Goal: Task Accomplishment & Management: Use online tool/utility

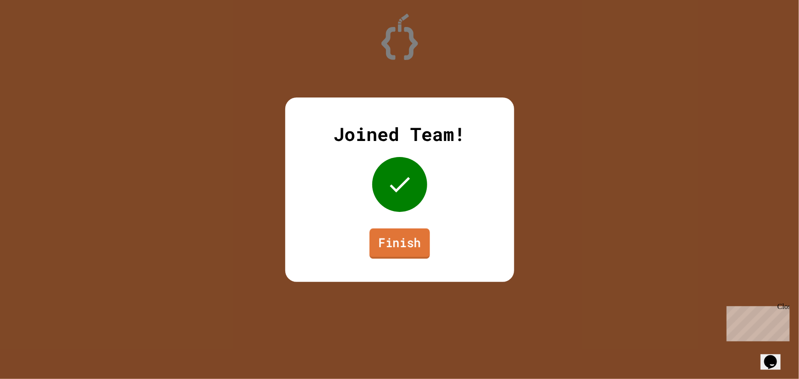
click at [392, 243] on link "Finish" at bounding box center [399, 243] width 60 height 30
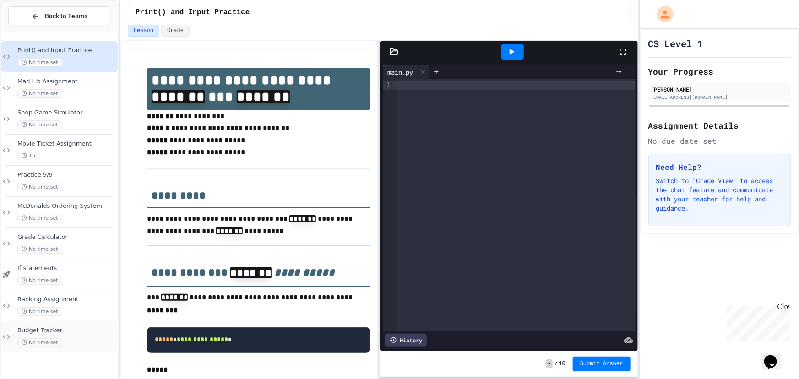
click at [70, 324] on div "Budget Tracker No time set" at bounding box center [59, 336] width 117 height 31
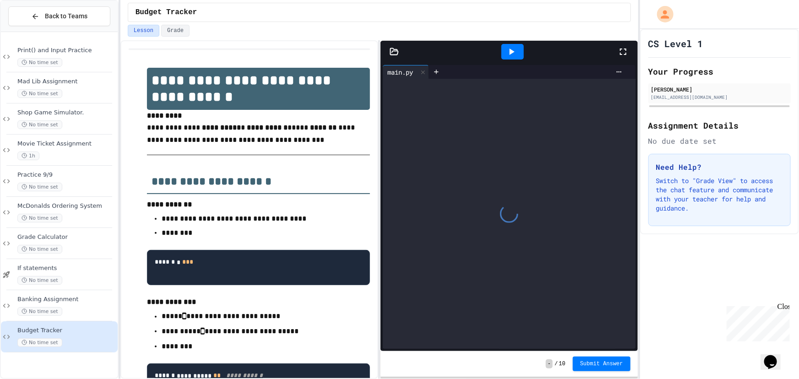
click at [73, 299] on span "Banking Assignment" at bounding box center [66, 300] width 98 height 8
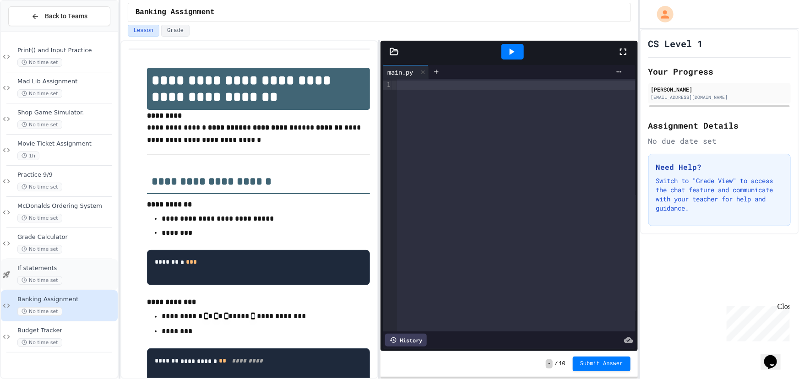
click at [74, 278] on div "No time set" at bounding box center [66, 280] width 98 height 9
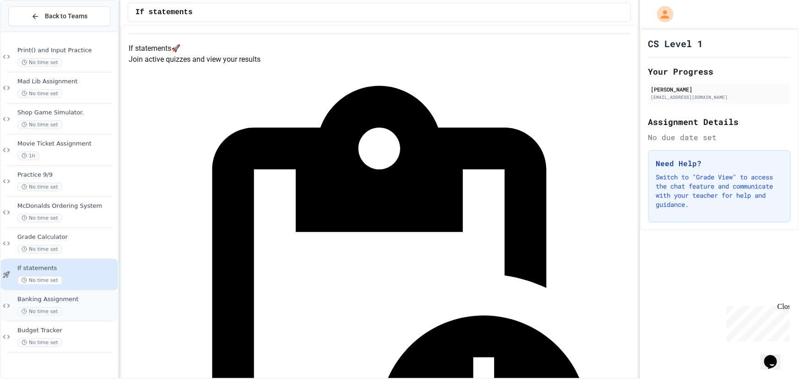
click at [83, 302] on span "Banking Assignment" at bounding box center [66, 300] width 98 height 8
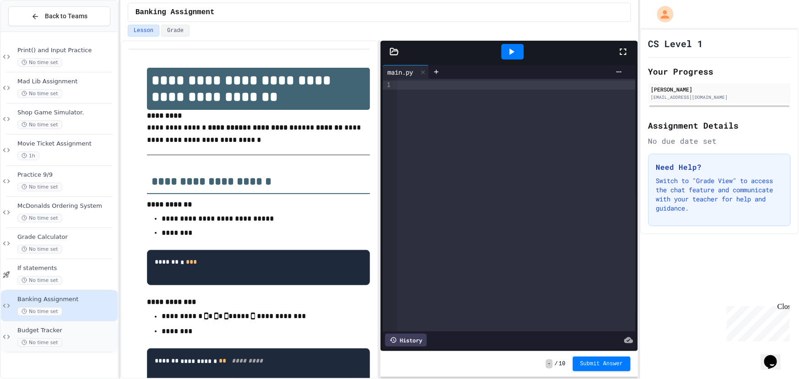
click at [100, 333] on span "Budget Tracker" at bounding box center [66, 331] width 98 height 8
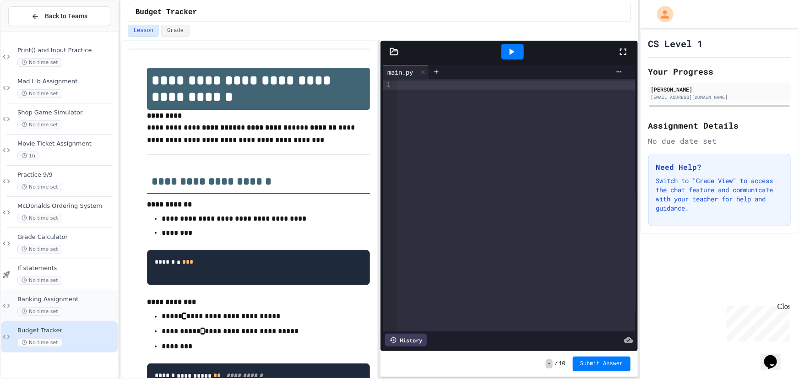
click at [46, 309] on span "No time set" at bounding box center [39, 311] width 45 height 9
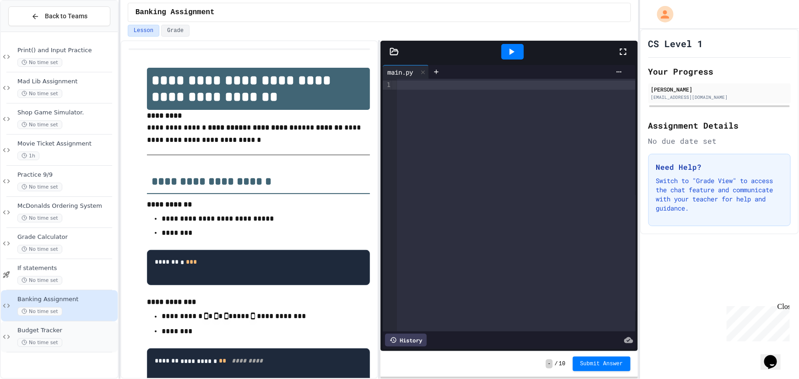
click at [90, 335] on div "Budget Tracker No time set" at bounding box center [66, 337] width 98 height 20
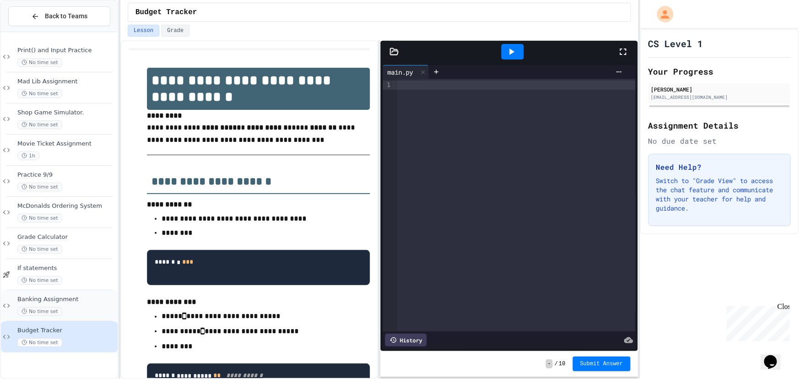
click at [67, 300] on span "Banking Assignment" at bounding box center [66, 300] width 98 height 8
